Goal: Submit feedback/report problem

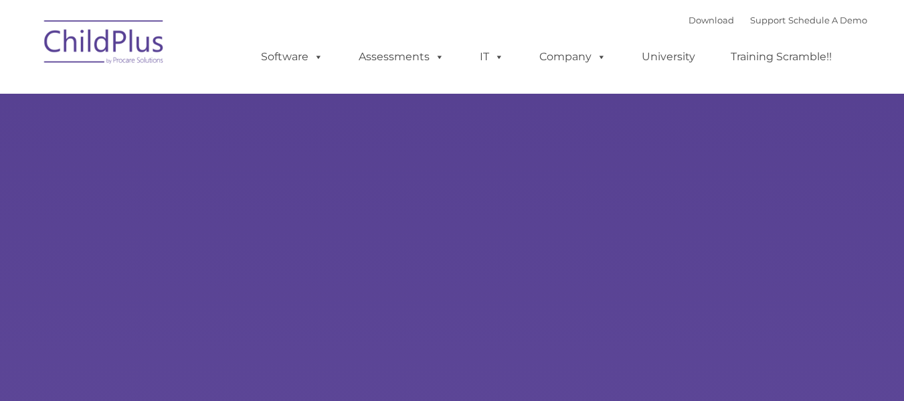
select select "MEDIUM"
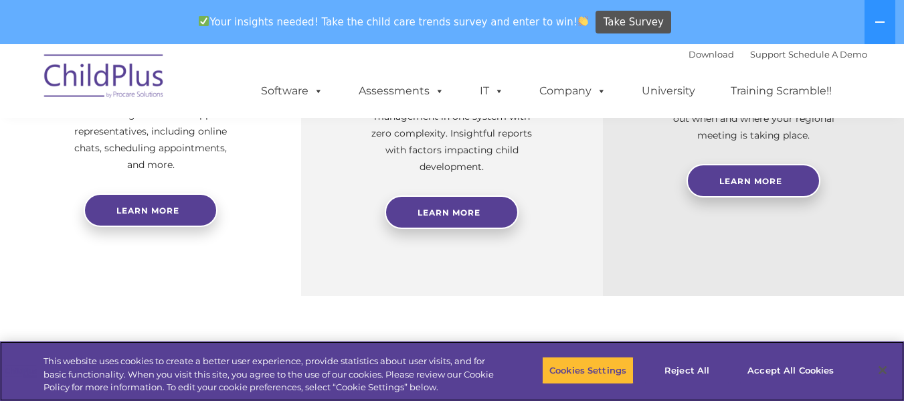
scroll to position [689, 0]
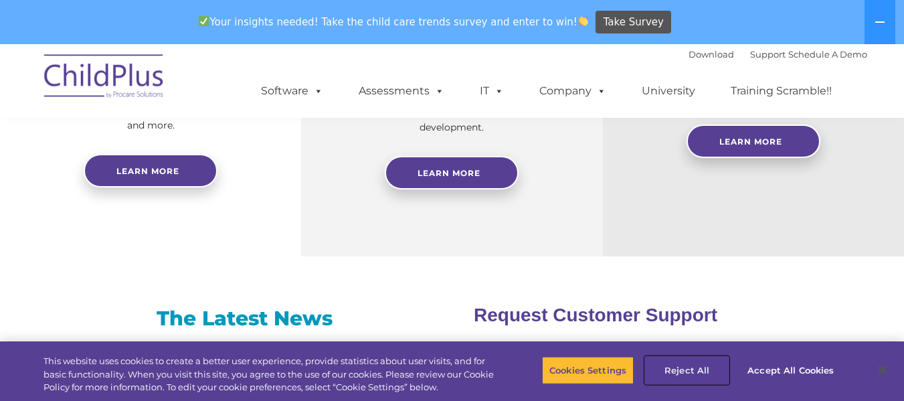
click at [703, 362] on button "Reject All" at bounding box center [687, 370] width 84 height 28
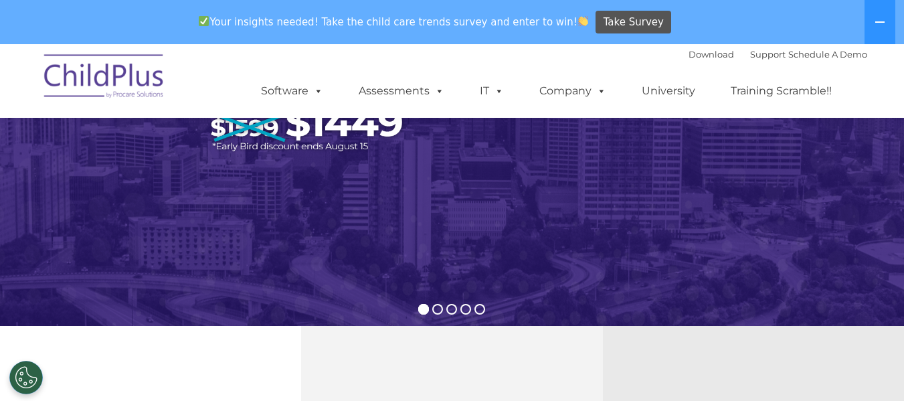
scroll to position [0, 0]
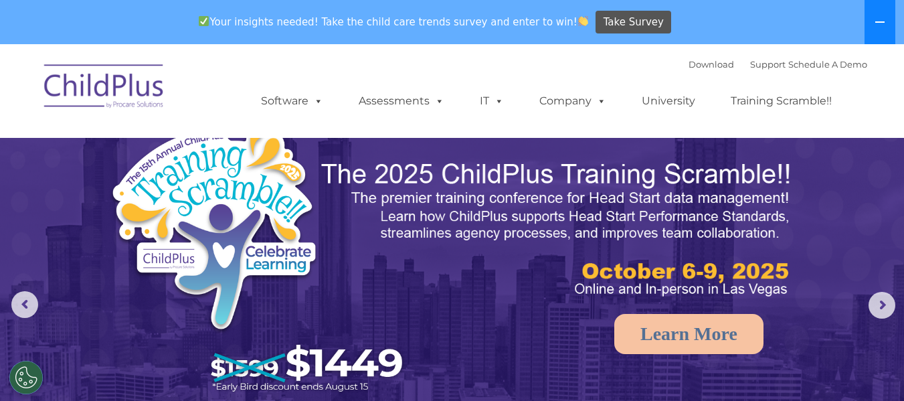
click at [881, 21] on icon at bounding box center [879, 21] width 9 height 1
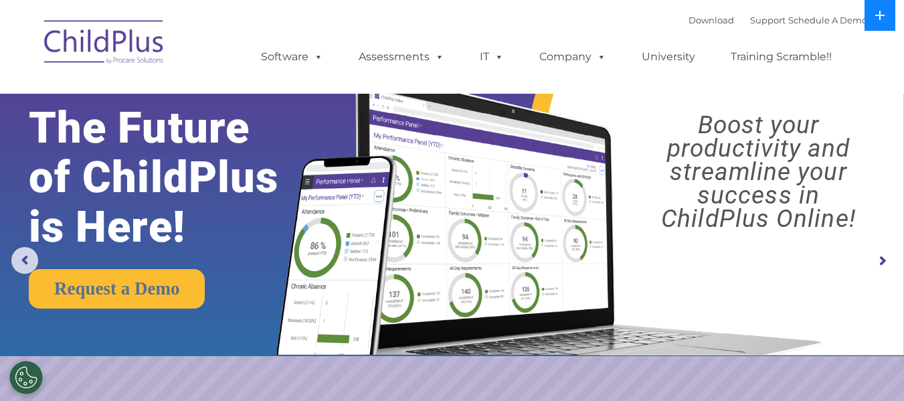
click at [881, 21] on button at bounding box center [880, 15] width 31 height 31
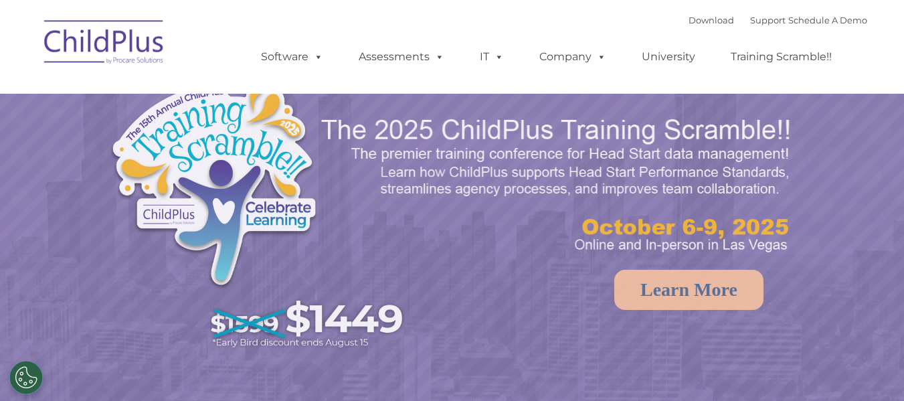
select select "MEDIUM"
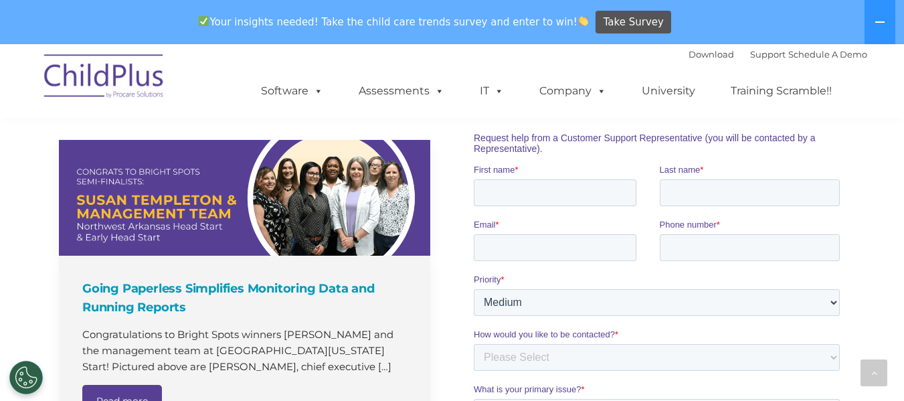
scroll to position [183, 0]
